Goal: Transaction & Acquisition: Download file/media

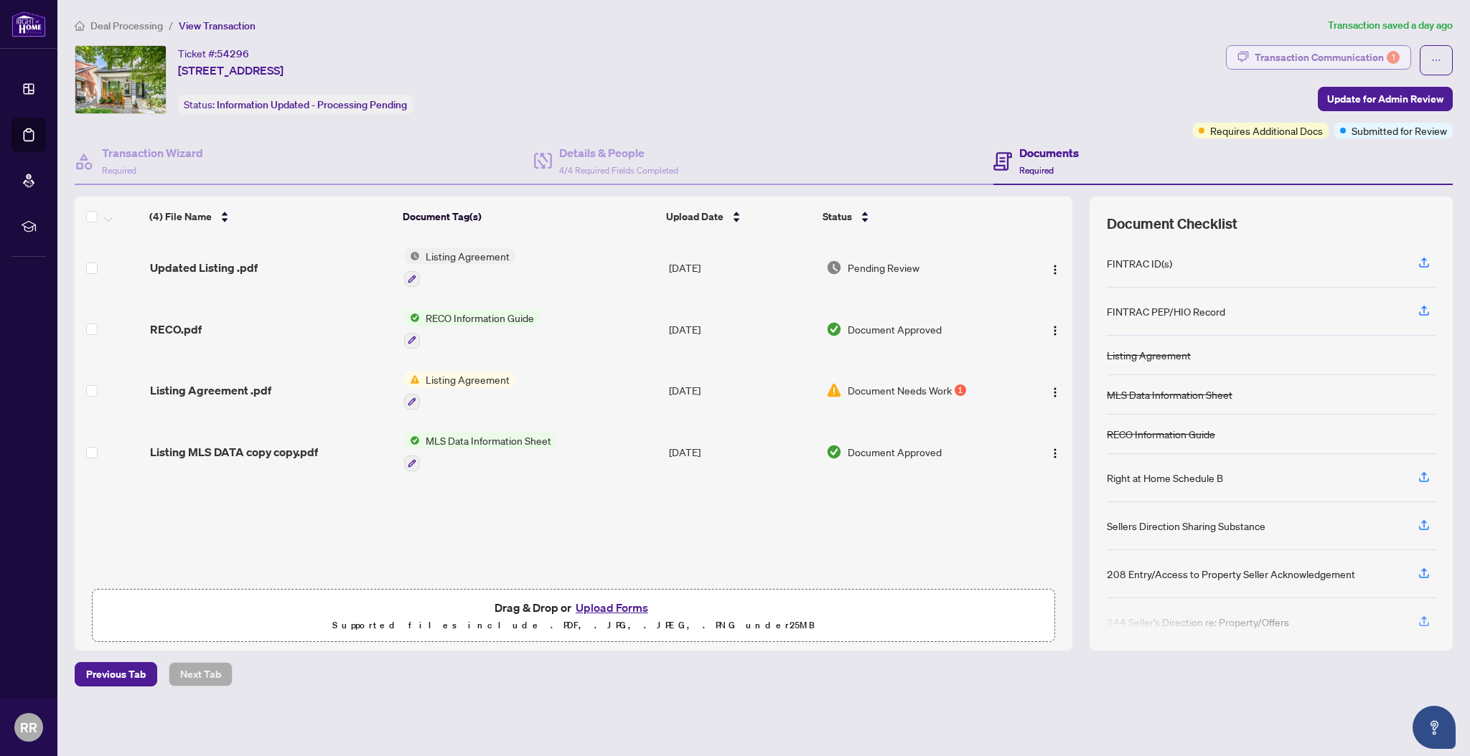
click at [1374, 53] on div "Transaction Communication 1" at bounding box center [1327, 57] width 145 height 23
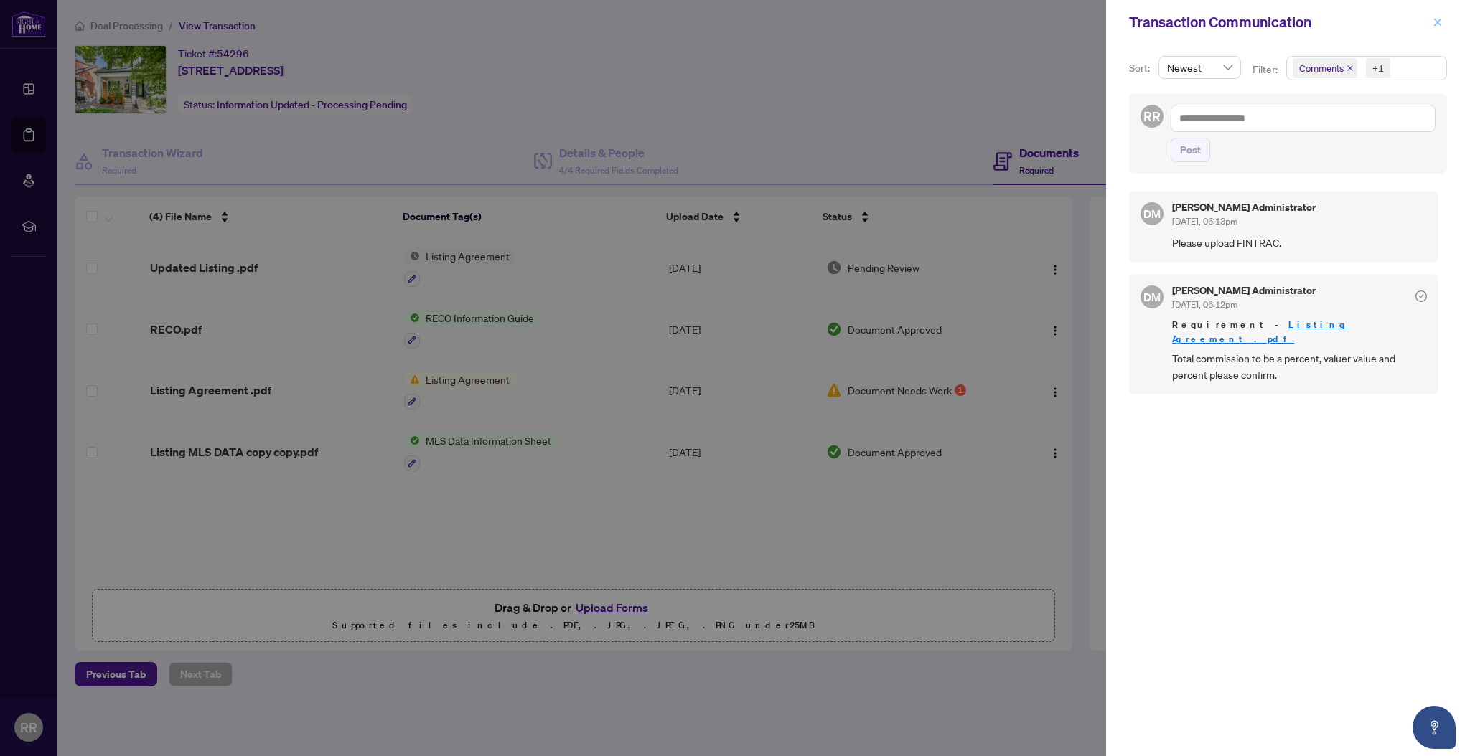
click at [1439, 24] on icon "close" at bounding box center [1437, 22] width 10 height 10
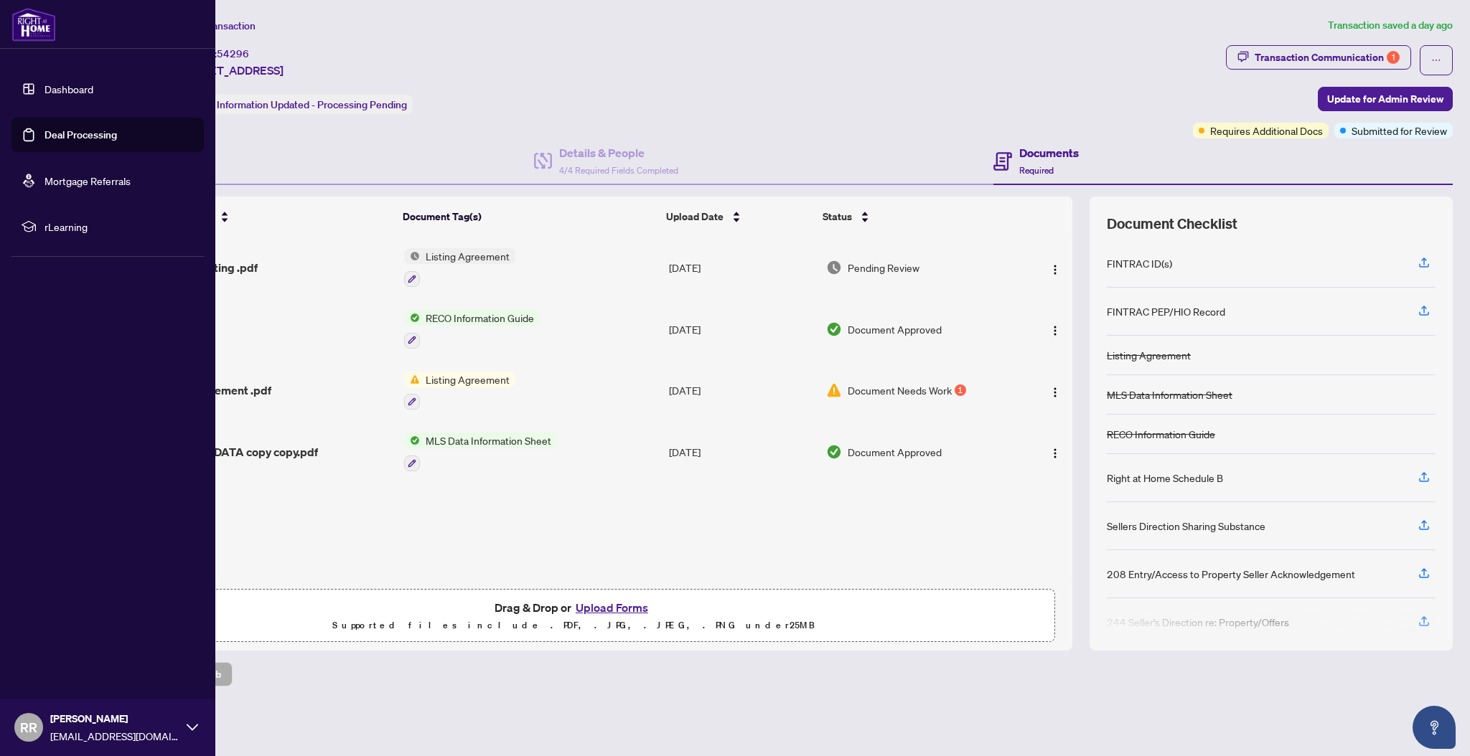
click at [78, 92] on link "Dashboard" at bounding box center [68, 89] width 49 height 13
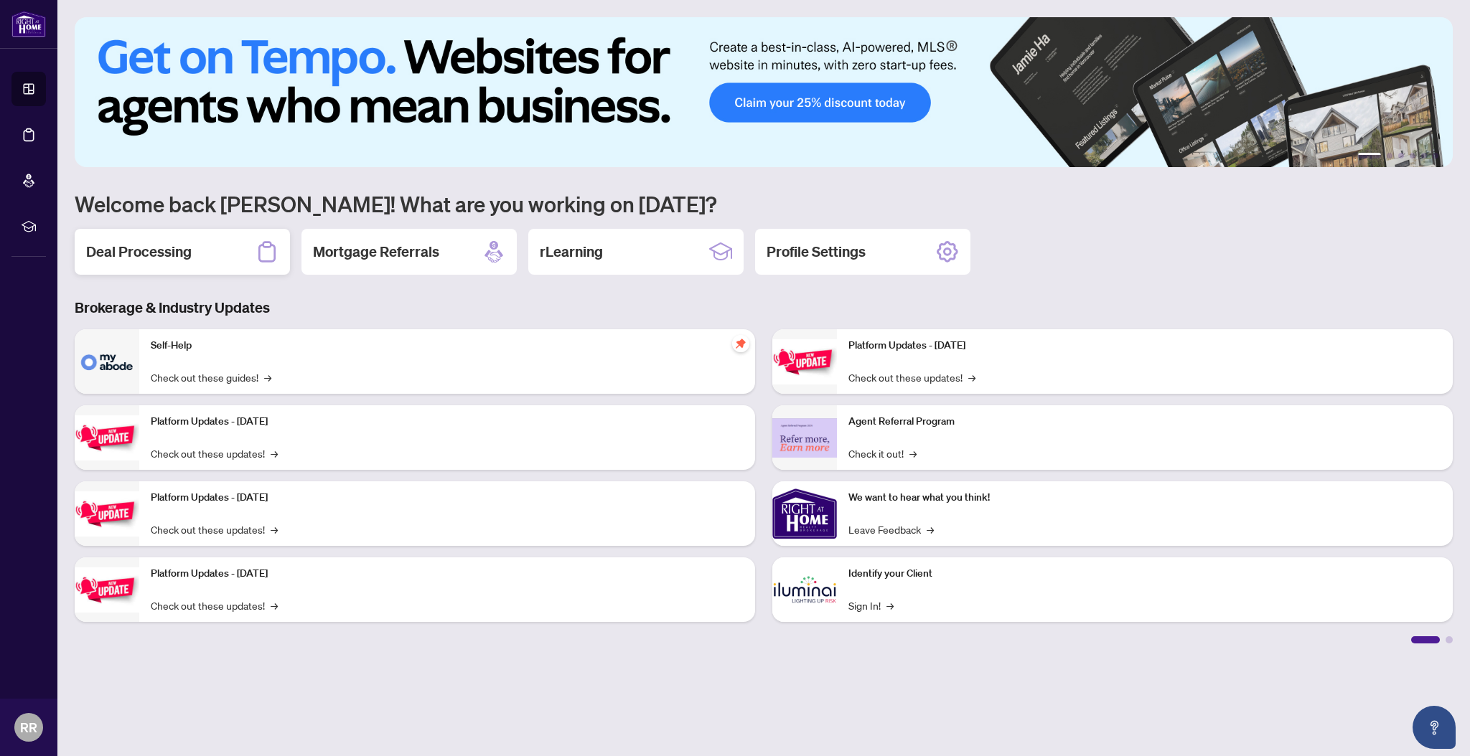
click at [218, 257] on div "Deal Processing" at bounding box center [182, 252] width 215 height 46
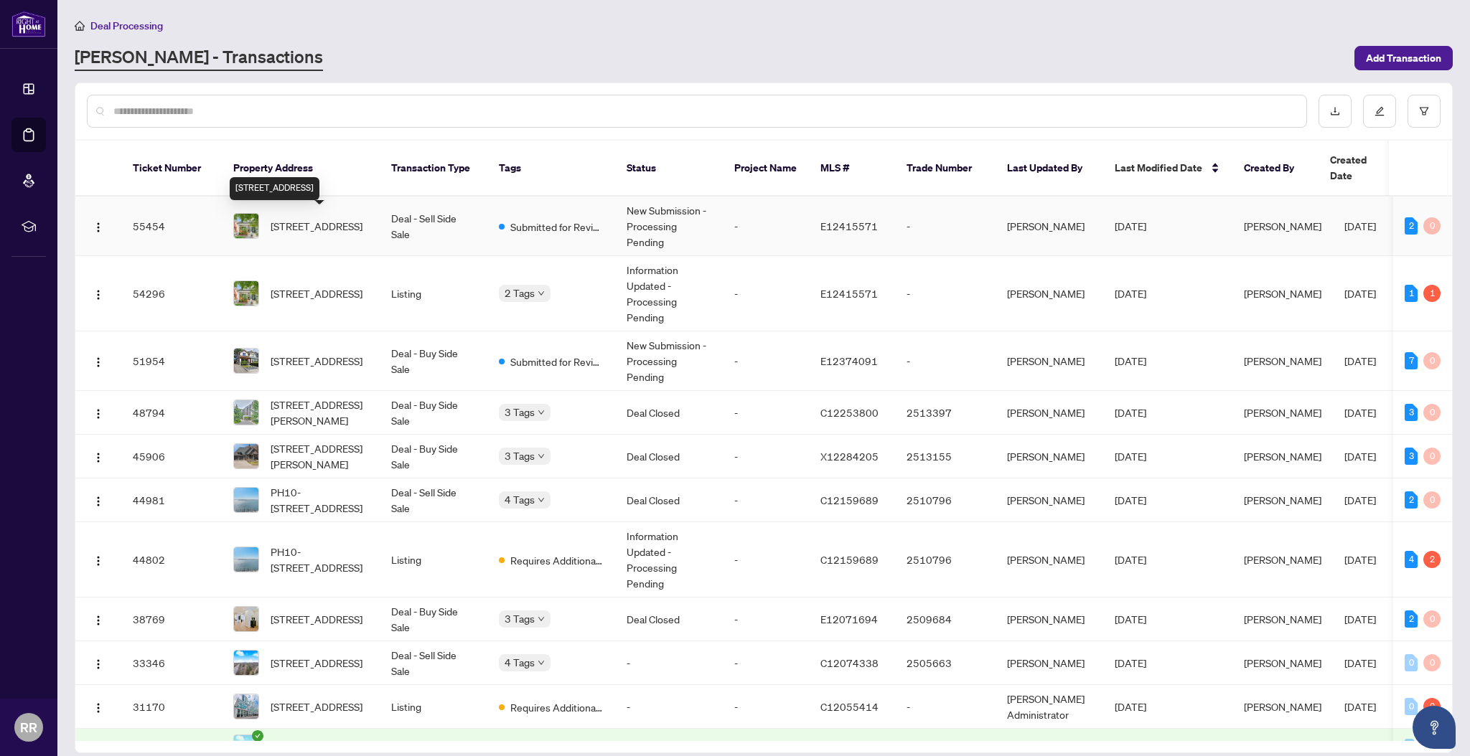
click at [347, 234] on span "[STREET_ADDRESS]" at bounding box center [317, 226] width 92 height 16
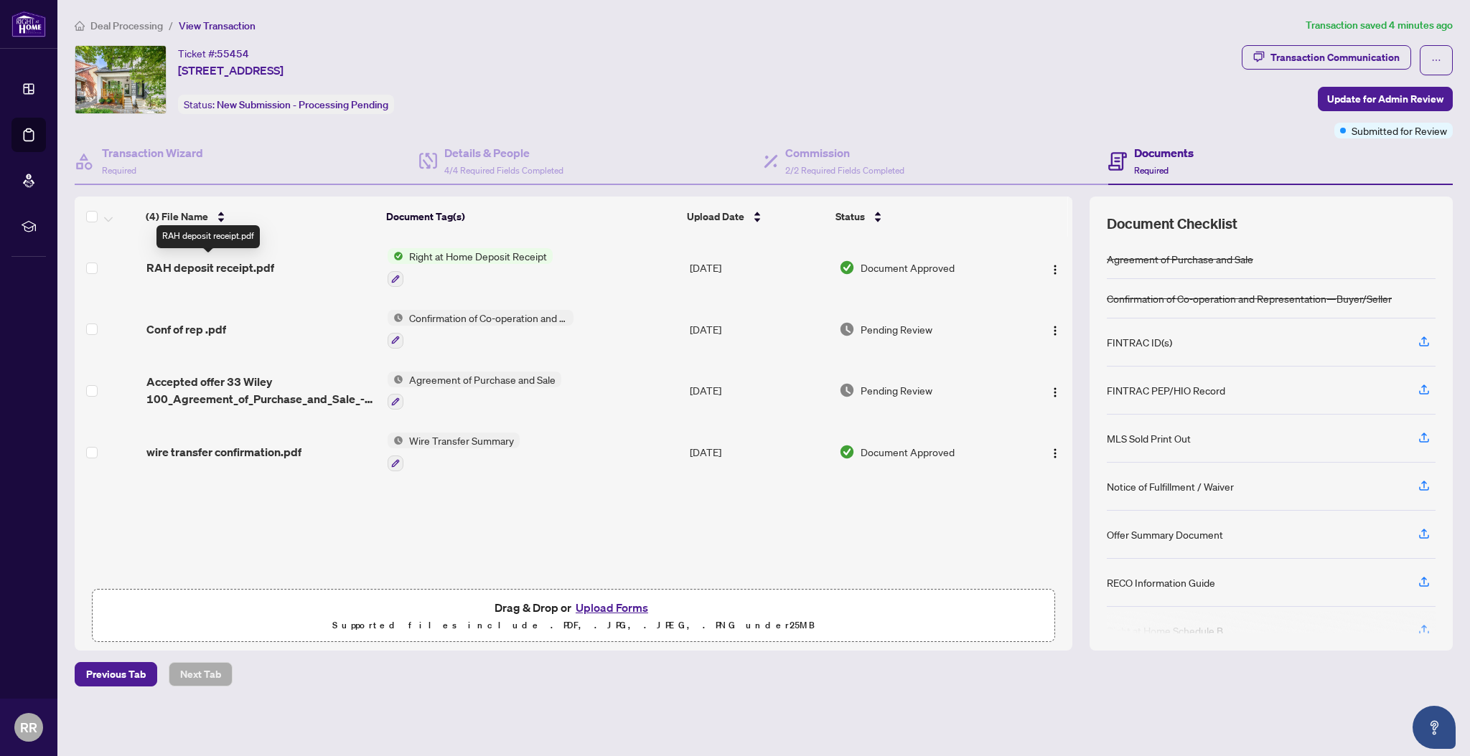
click at [266, 266] on span "RAH deposit receipt.pdf" at bounding box center [210, 267] width 128 height 17
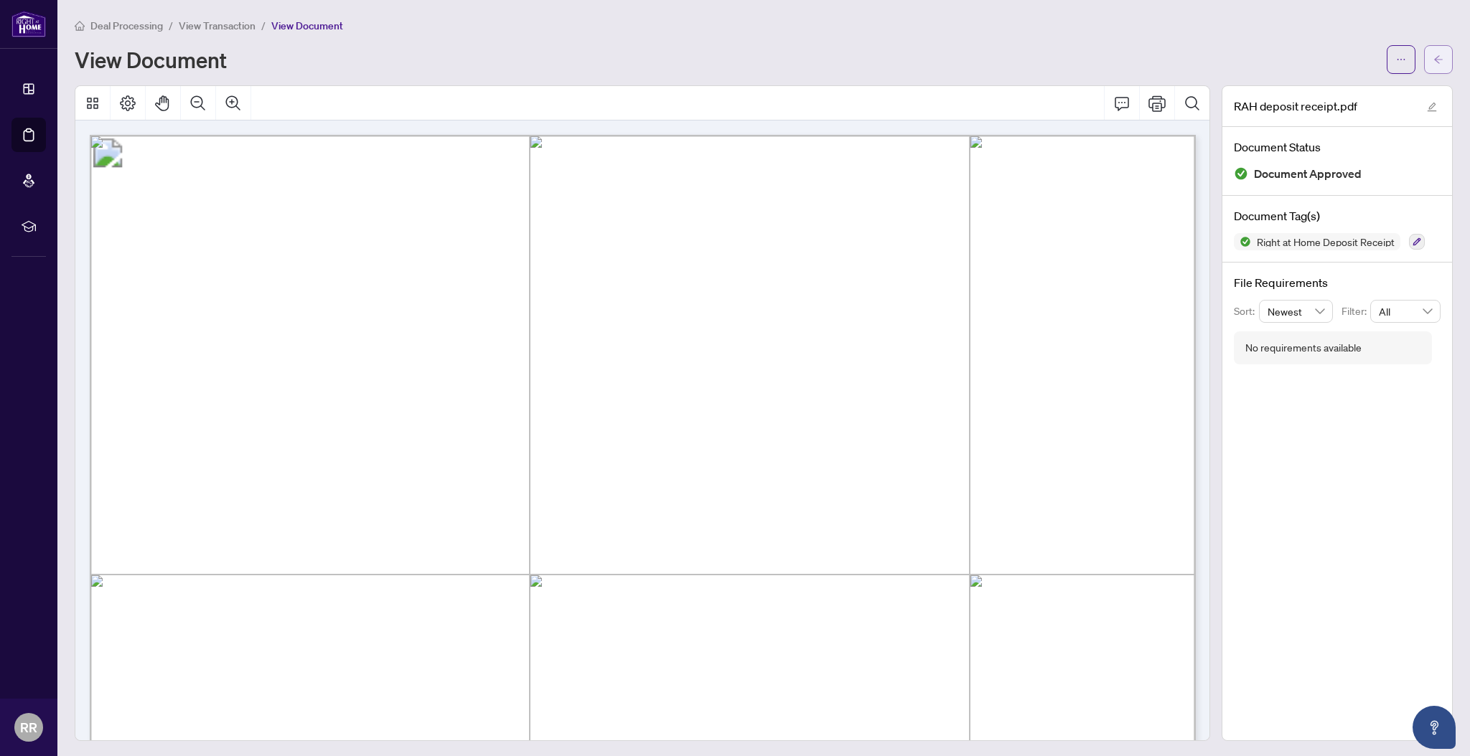
click at [1440, 59] on icon "arrow-left" at bounding box center [1438, 60] width 10 height 10
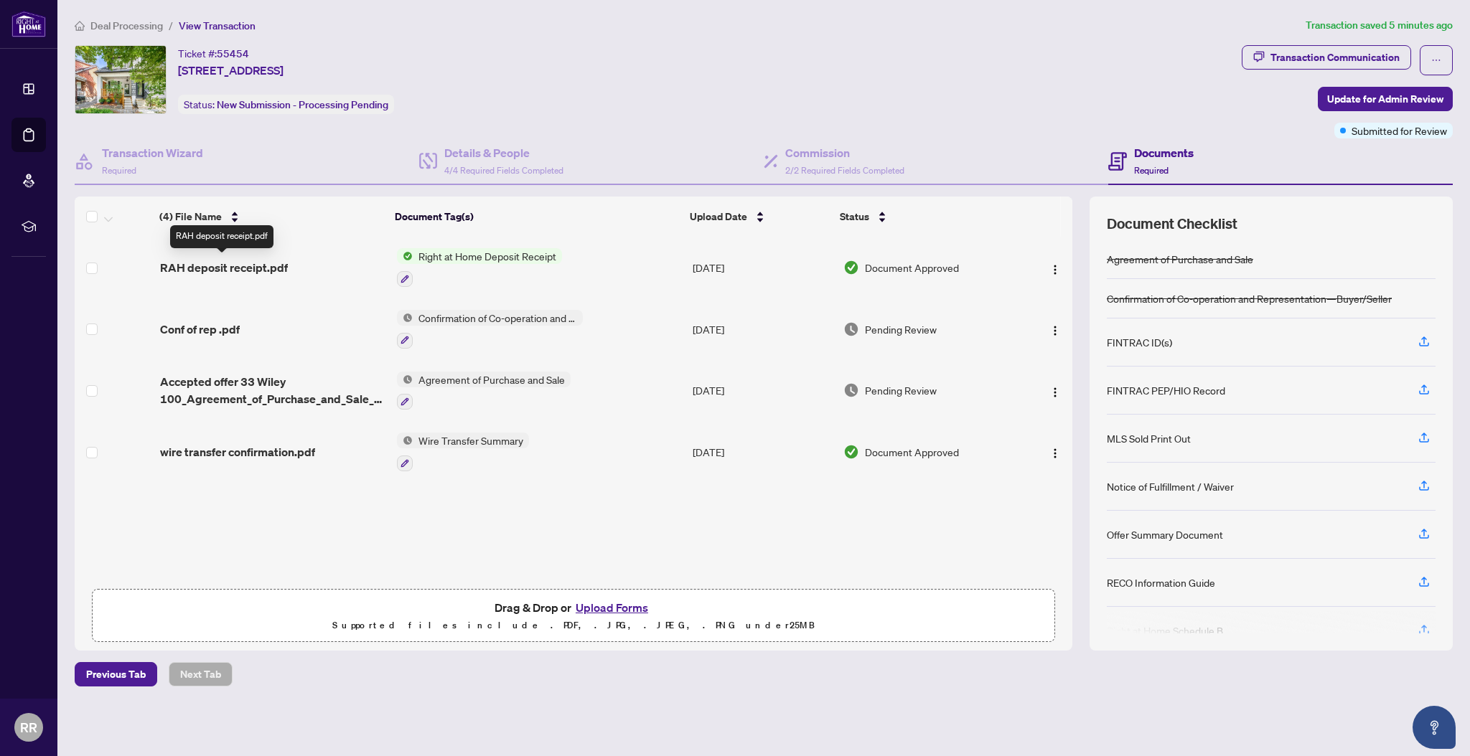
click at [256, 269] on span "RAH deposit receipt.pdf" at bounding box center [224, 267] width 128 height 17
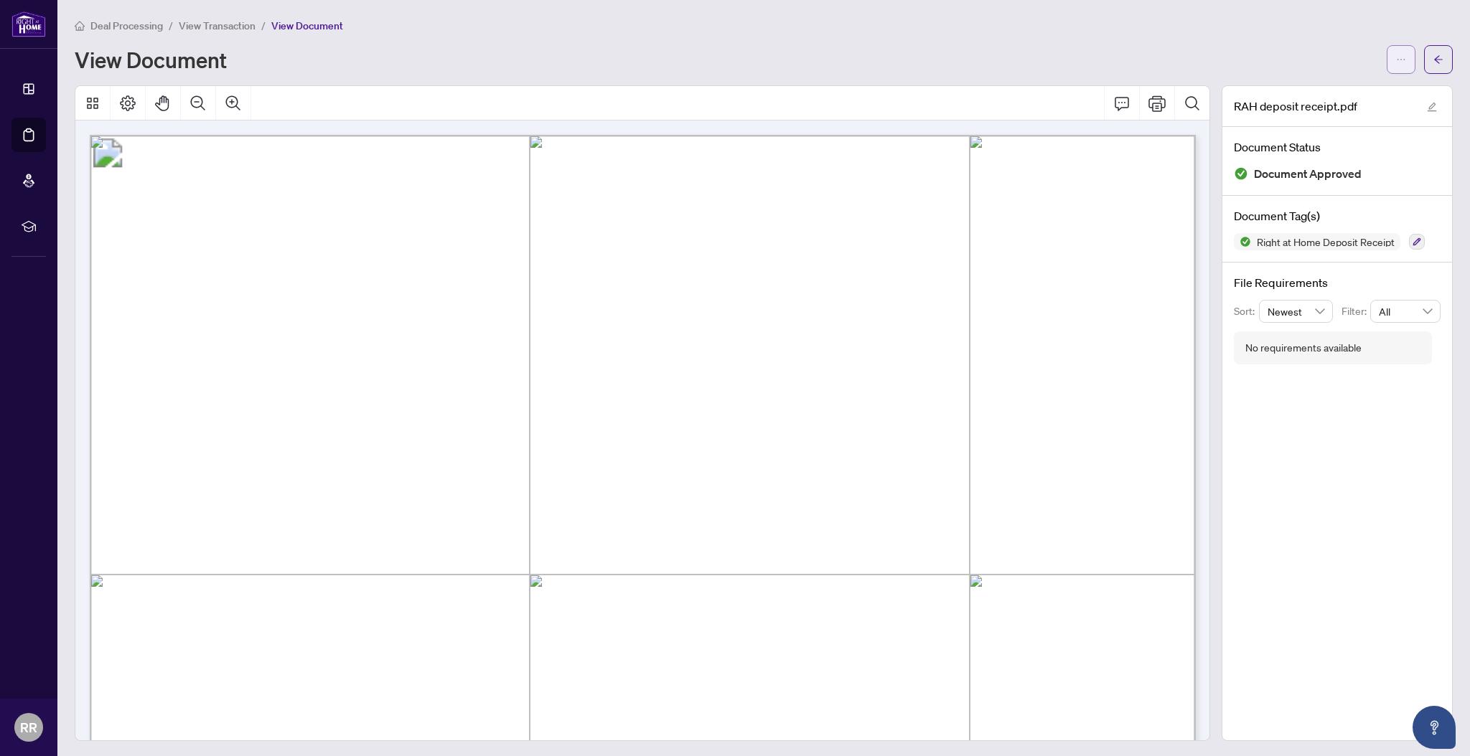
click at [1409, 64] on button "button" at bounding box center [1401, 59] width 29 height 29
click at [1360, 85] on span "Download" at bounding box center [1349, 91] width 109 height 16
